Goal: Task Accomplishment & Management: Manage account settings

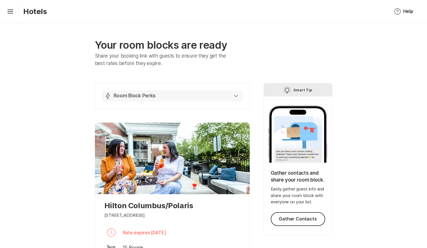
click at [235, 93] on div "Lightning Bolt Room Block Perks" at bounding box center [171, 96] width 134 height 7
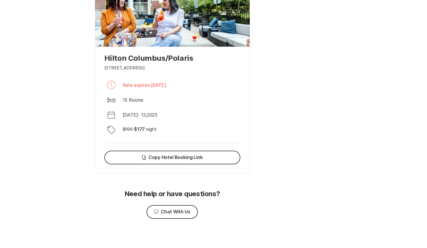
scroll to position [395, 0]
click at [169, 211] on button "Chat Chat With Us" at bounding box center [172, 213] width 51 height 14
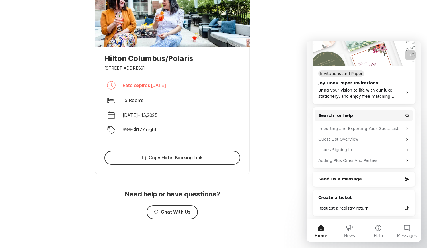
scroll to position [83, 0]
click at [360, 182] on div "Send us a message" at bounding box center [360, 179] width 84 height 6
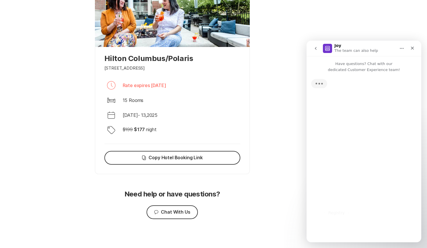
scroll to position [0, 0]
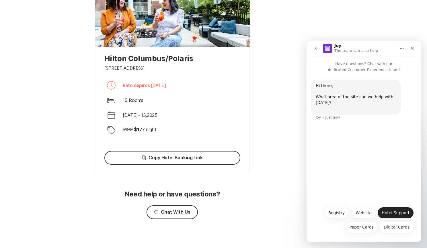
click at [397, 213] on button "Hotel Support" at bounding box center [395, 212] width 36 height 11
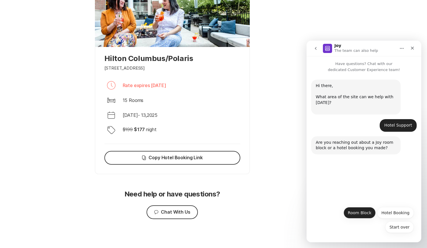
click at [366, 216] on button "Room Block" at bounding box center [360, 212] width 32 height 11
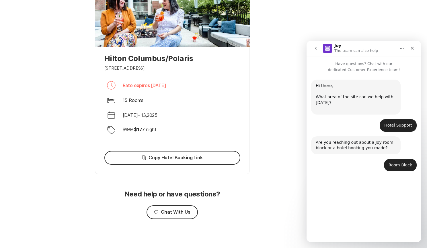
scroll to position [5, 0]
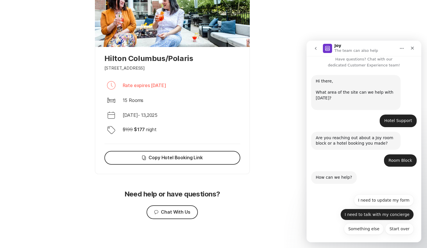
click at [375, 215] on button "I need to talk with my concierge" at bounding box center [376, 214] width 73 height 11
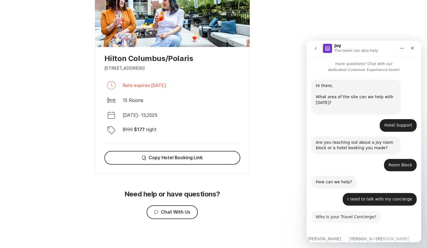
scroll to position [24, 0]
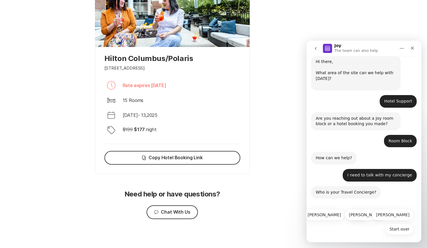
click at [358, 215] on button "Chimi" at bounding box center [358, 214] width 20 height 11
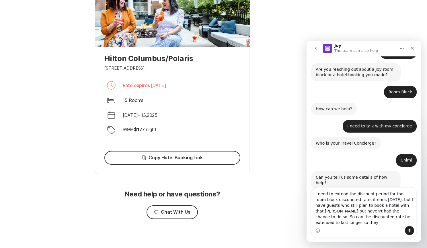
scroll to position [79, 0]
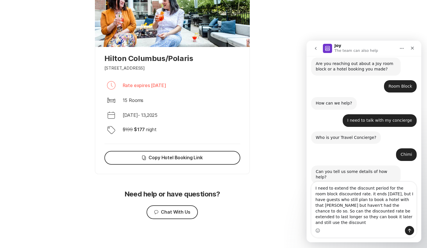
type textarea "I need to extend the discount period for the room block discounted rate. it end…"
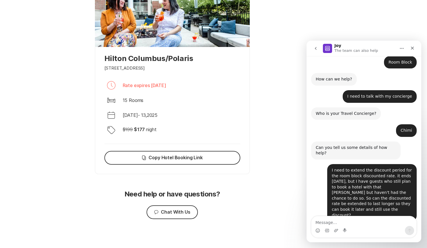
scroll to position [133, 0]
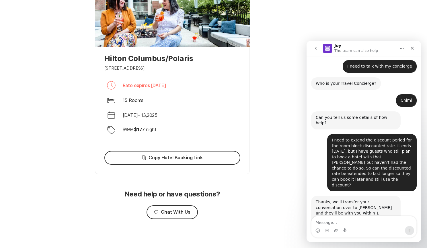
type textarea "p"
type textarea "ok"
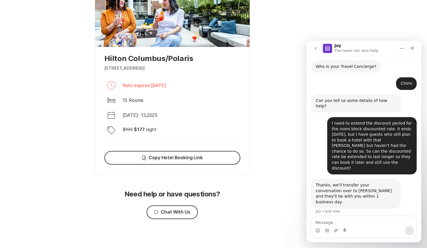
click at [316, 43] on nav "Joy The team can also help" at bounding box center [364, 48] width 115 height 15
click at [414, 47] on icon "Close" at bounding box center [412, 48] width 5 height 5
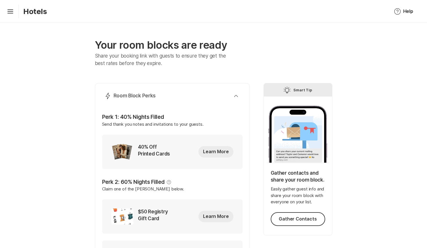
scroll to position [0, 0]
click at [14, 14] on icon "Hamburger" at bounding box center [10, 11] width 9 height 9
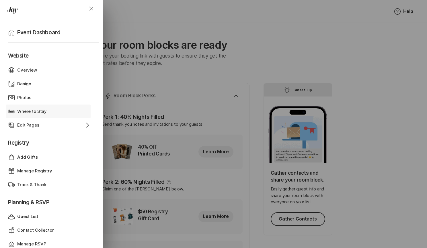
click at [41, 111] on p "Where to Stay" at bounding box center [32, 111] width 30 height 7
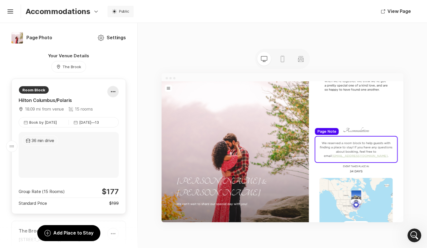
click at [113, 93] on div at bounding box center [113, 91] width 11 height 11
click at [27, 69] on div "Map Marker The Brook" at bounding box center [69, 67] width 128 height 13
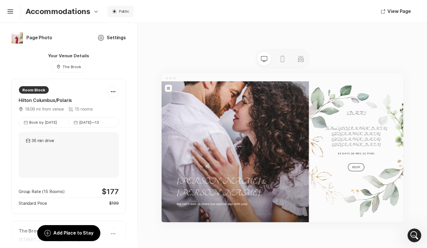
click at [93, 13] on icon "Option Select Down" at bounding box center [96, 11] width 7 height 7
click at [13, 14] on icon "Hamburger" at bounding box center [10, 11] width 9 height 9
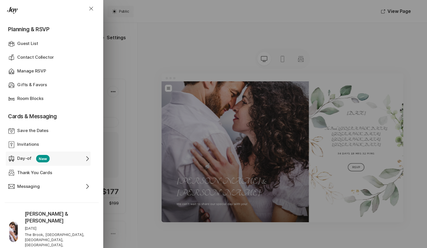
scroll to position [173, 0]
click at [36, 85] on p "Gifts & Favors" at bounding box center [32, 85] width 30 height 7
